Goal: Task Accomplishment & Management: Manage account settings

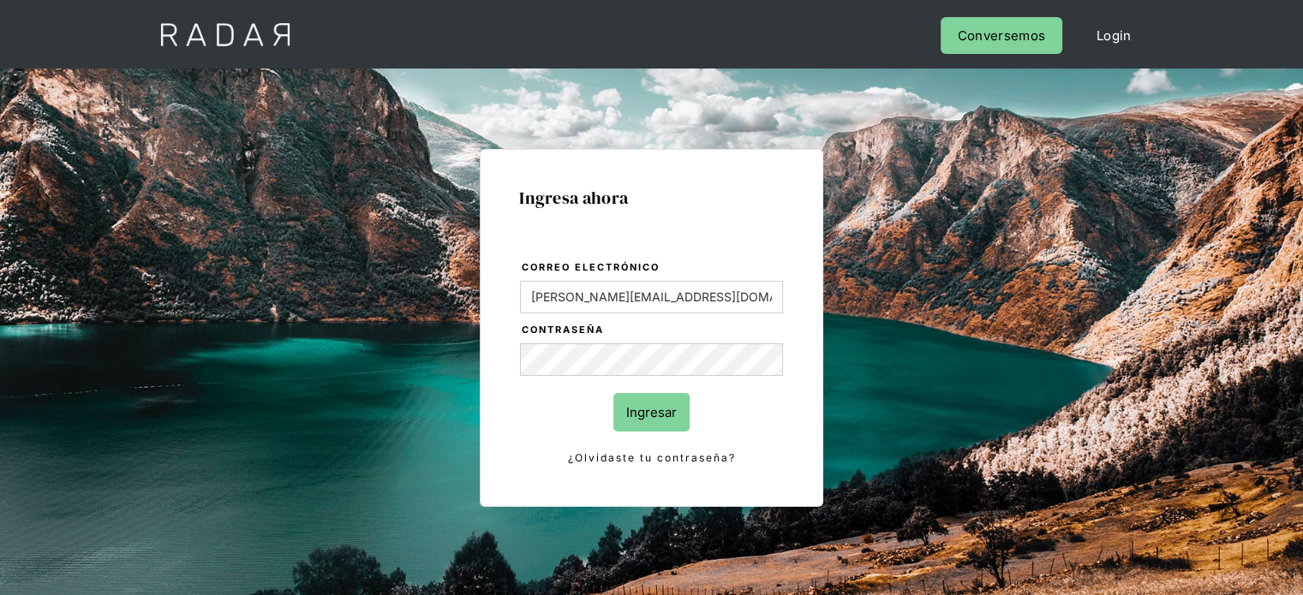
click at [654, 412] on input "Ingresar" at bounding box center [651, 412] width 76 height 39
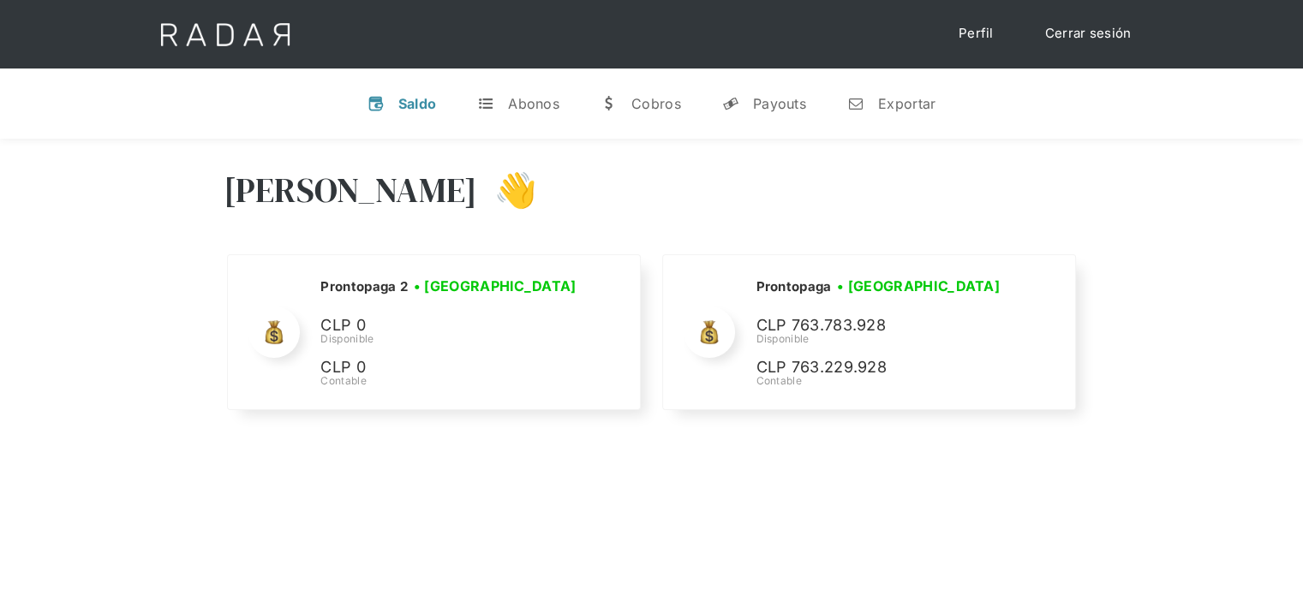
click at [1086, 37] on link "Cerrar sesión" at bounding box center [1088, 33] width 121 height 33
